Goal: Task Accomplishment & Management: Use online tool/utility

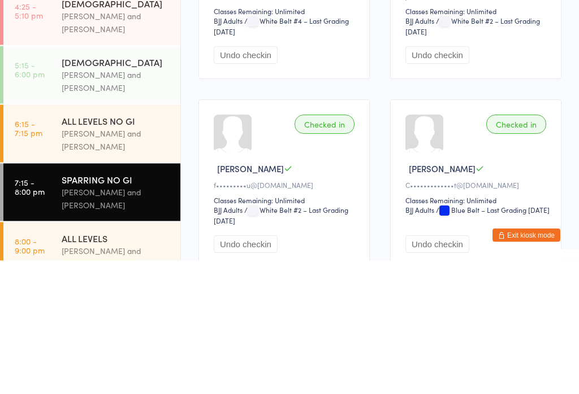
scroll to position [155, 0]
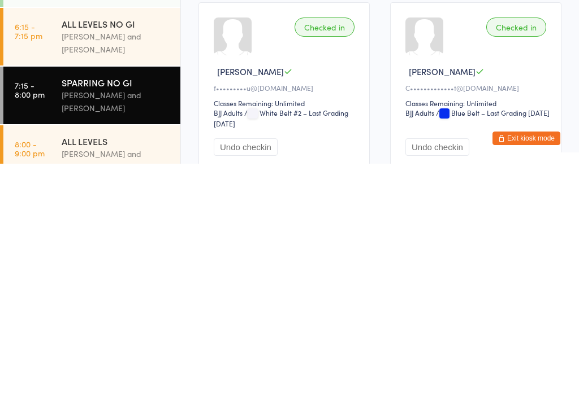
click at [111, 378] on div "[PERSON_NAME] and [PERSON_NAME]" at bounding box center [116, 391] width 109 height 26
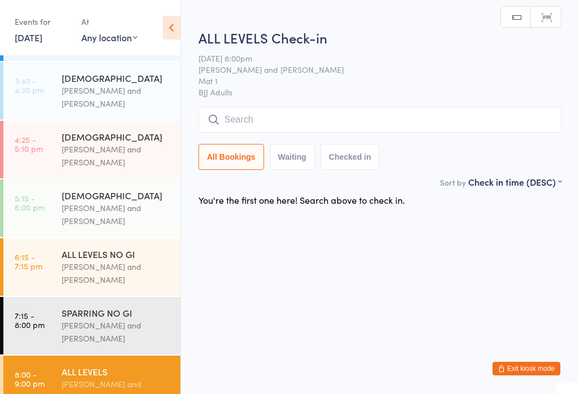
click at [317, 119] on input "search" at bounding box center [379, 120] width 363 height 26
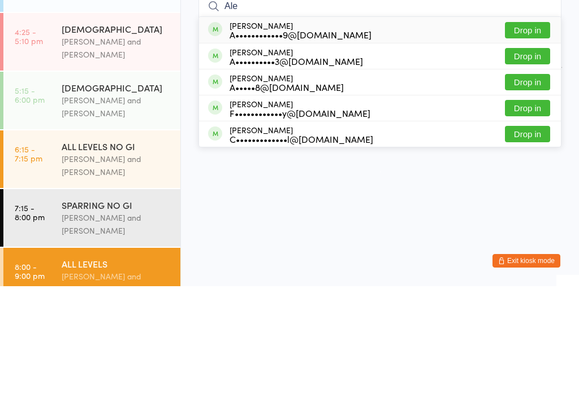
type input "Ale"
click at [528, 130] on button "Drop in" at bounding box center [527, 138] width 45 height 16
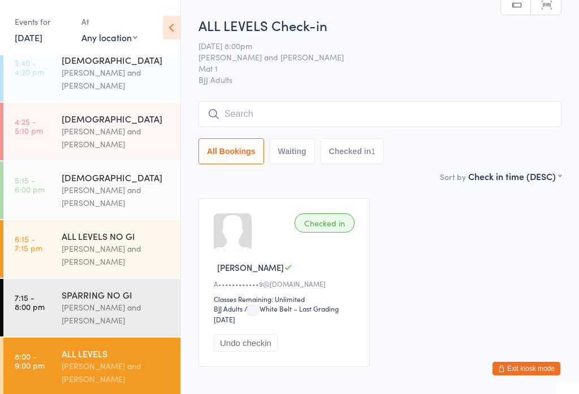
scroll to position [308, 0]
click at [115, 360] on div "[PERSON_NAME] and [PERSON_NAME]" at bounding box center [116, 373] width 109 height 26
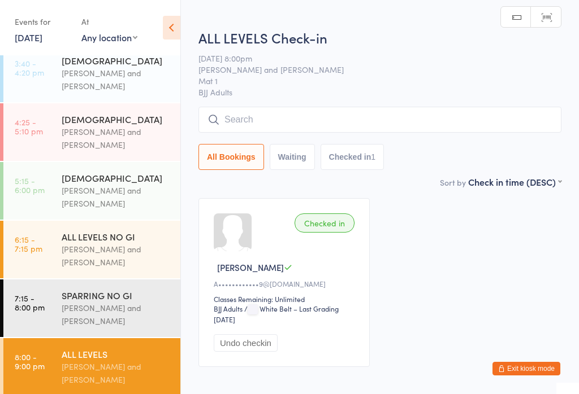
click at [363, 116] on input "search" at bounding box center [379, 120] width 363 height 26
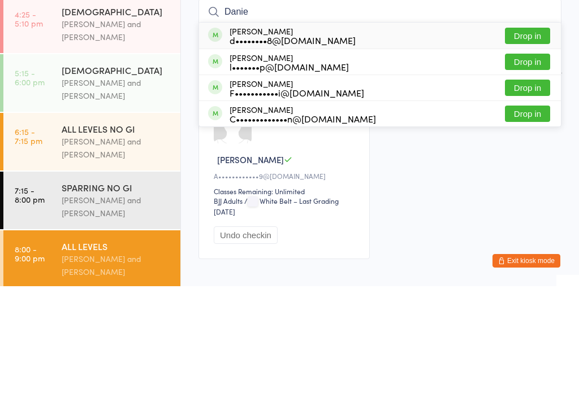
type input "Danie"
click at [386, 131] on div "[PERSON_NAME] d••••••••8@[DOMAIN_NAME] Drop in" at bounding box center [380, 144] width 362 height 26
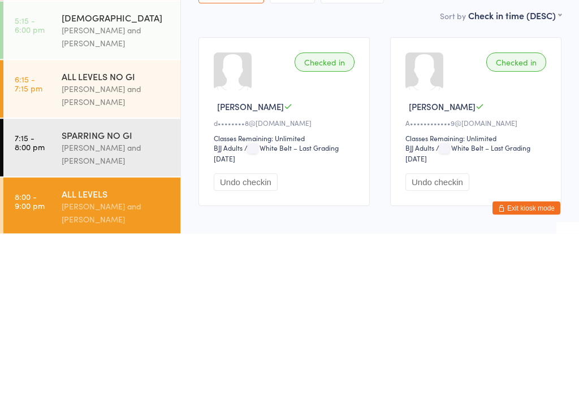
click at [308, 198] on div "Checked in [PERSON_NAME] d••••••••8@[DOMAIN_NAME] Classes Remaining: Unlimited …" at bounding box center [283, 282] width 171 height 169
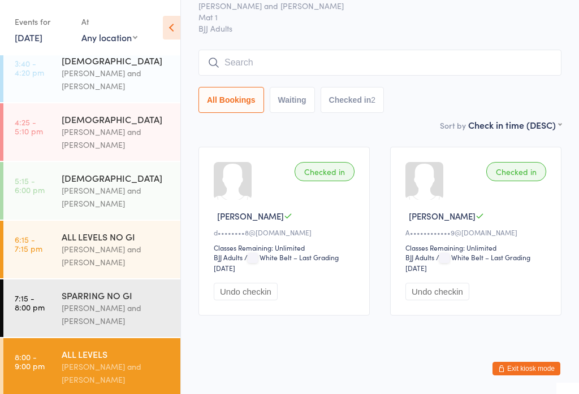
click at [121, 258] on div "[PERSON_NAME] and [PERSON_NAME]" at bounding box center [116, 256] width 109 height 26
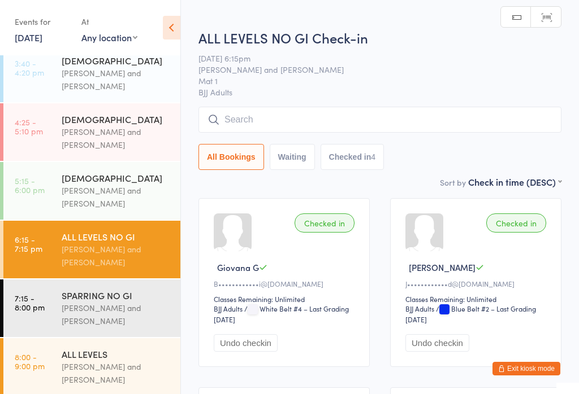
click at [123, 360] on div "[PERSON_NAME] and [PERSON_NAME]" at bounding box center [116, 373] width 109 height 26
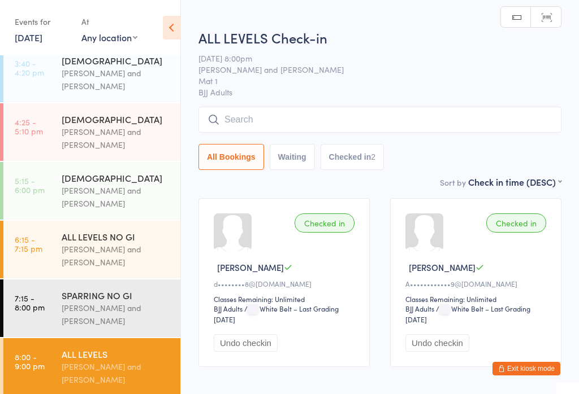
click at [415, 121] on input "search" at bounding box center [379, 120] width 363 height 26
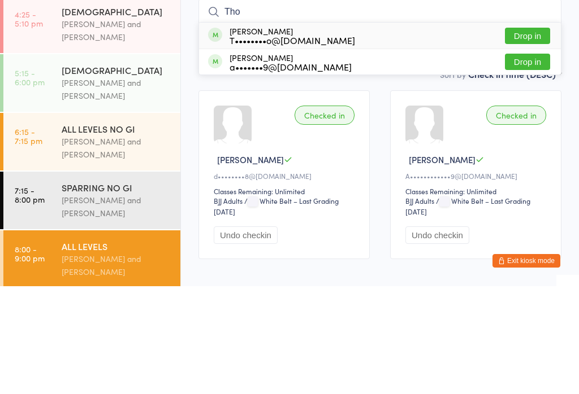
type input "Tho"
click at [529, 136] on button "Drop in" at bounding box center [527, 144] width 45 height 16
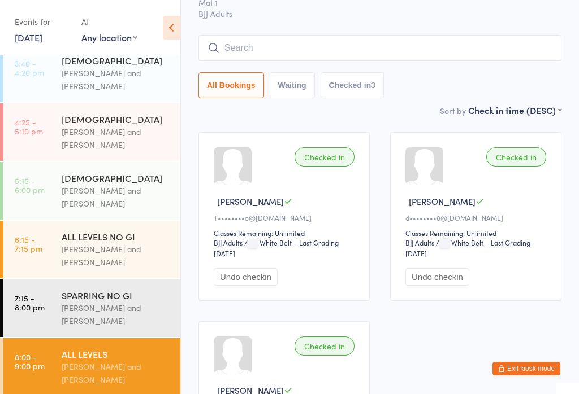
click at [272, 51] on input "search" at bounding box center [379, 48] width 363 height 26
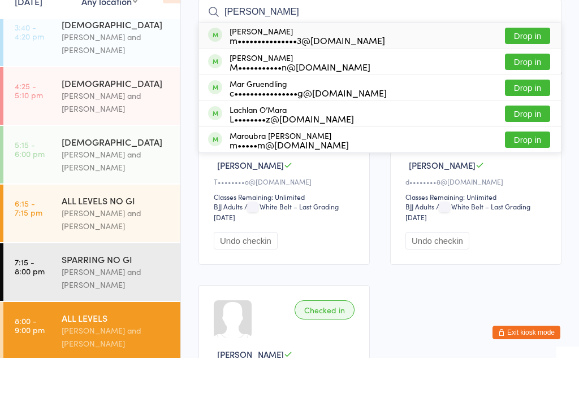
scroll to position [290, 0]
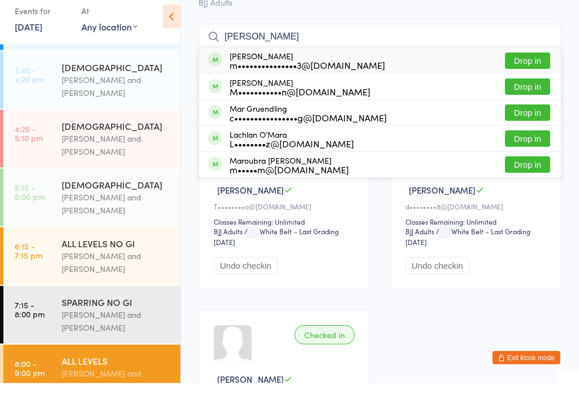
type input "[PERSON_NAME]"
click at [362, 59] on div "[PERSON_NAME] m•••••••••••••••3@[DOMAIN_NAME] Drop in" at bounding box center [380, 72] width 362 height 26
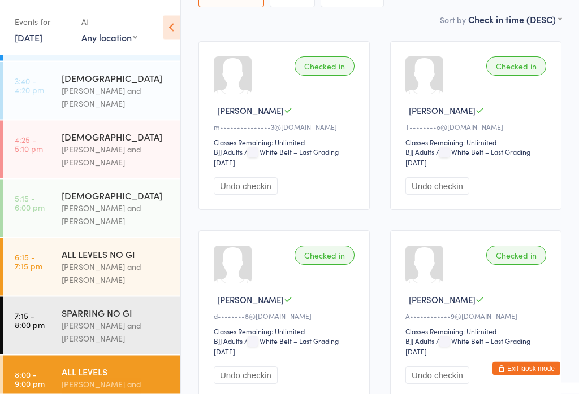
scroll to position [155, 0]
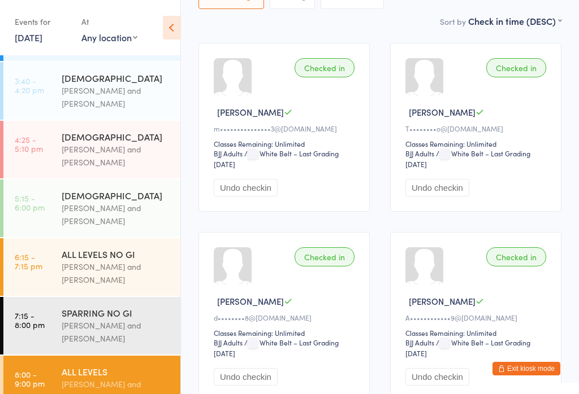
click at [52, 314] on link "7:15 - 8:00 pm SPARRING NO GI [PERSON_NAME] and [PERSON_NAME]" at bounding box center [91, 326] width 177 height 58
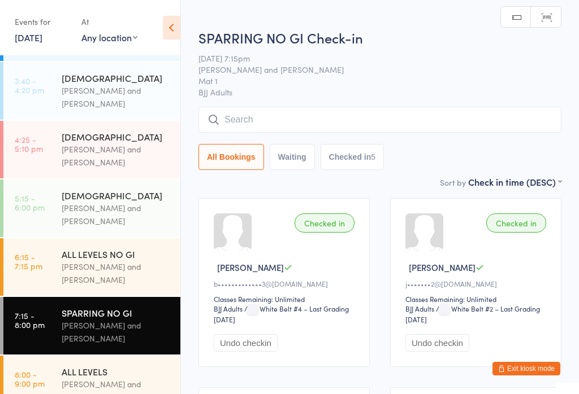
click at [394, 114] on input "search" at bounding box center [379, 120] width 363 height 26
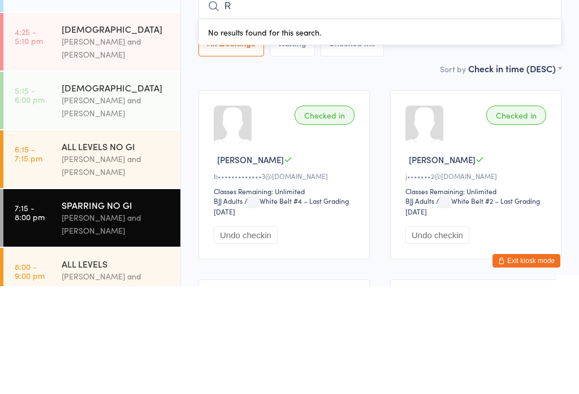
click at [429, 138] on div "All Bookings Waiting Checked in 5" at bounding box center [379, 151] width 363 height 26
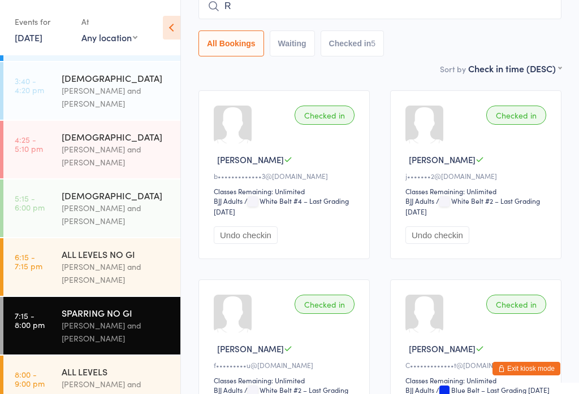
click at [372, 5] on input "R" at bounding box center [379, 6] width 363 height 26
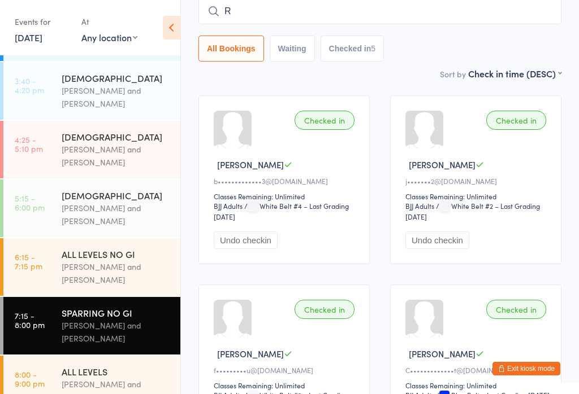
scroll to position [102, 0]
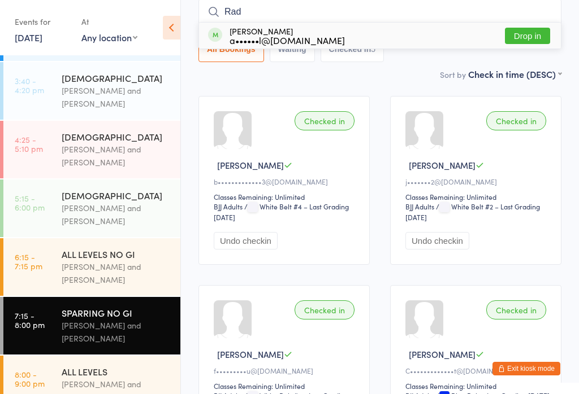
type input "Rad"
click at [532, 32] on button "Drop in" at bounding box center [527, 36] width 45 height 16
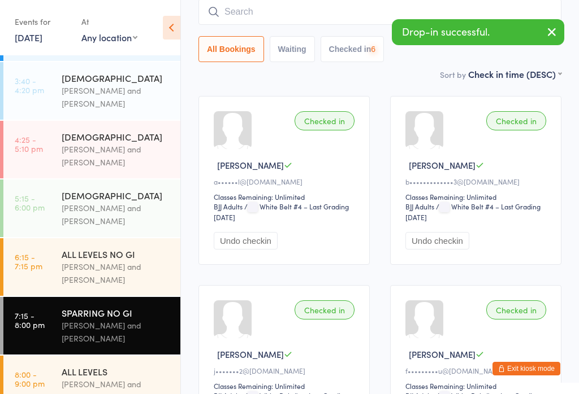
click at [146, 272] on div "[PERSON_NAME] and [PERSON_NAME]" at bounding box center [116, 273] width 109 height 26
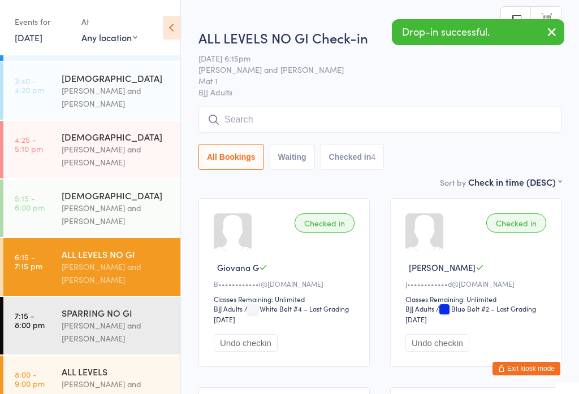
click at [315, 117] on input "search" at bounding box center [379, 120] width 363 height 26
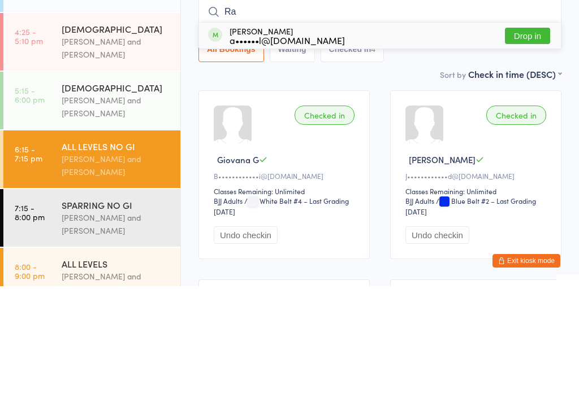
type input "Ra"
click at [531, 136] on button "Drop in" at bounding box center [527, 144] width 45 height 16
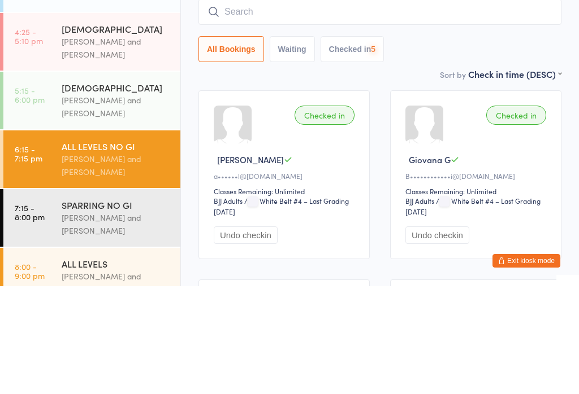
click at [338, 176] on div "Sort by Check in time (DESC) First name (ASC) First name (DESC) Last name (ASC)…" at bounding box center [379, 182] width 363 height 12
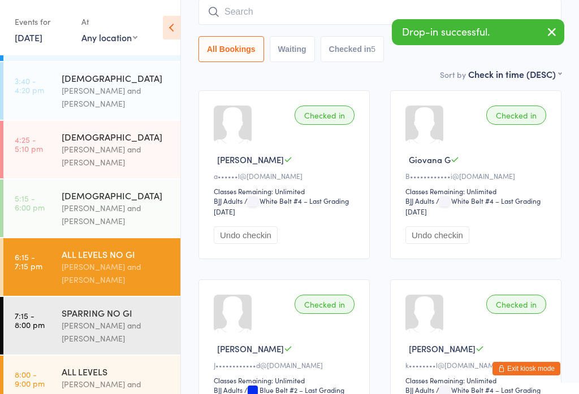
click at [131, 301] on div "SPARRING NO GI [PERSON_NAME] and [PERSON_NAME]" at bounding box center [121, 326] width 119 height 58
